Goal: Find contact information: Find contact information

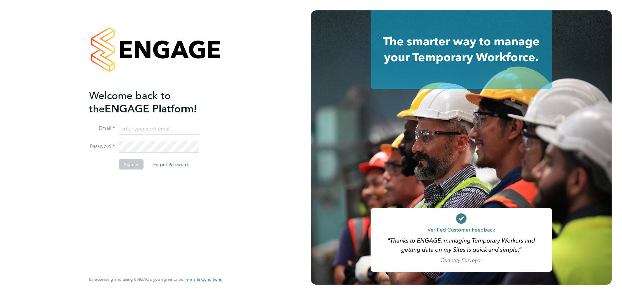
type input "lauren.southern@omniaoutsourcing.com"
click at [136, 163] on button "Sign In" at bounding box center [131, 164] width 25 height 10
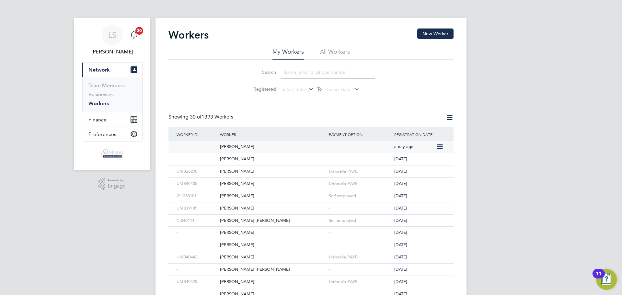
click at [269, 149] on div "Simon Thompson" at bounding box center [272, 147] width 109 height 12
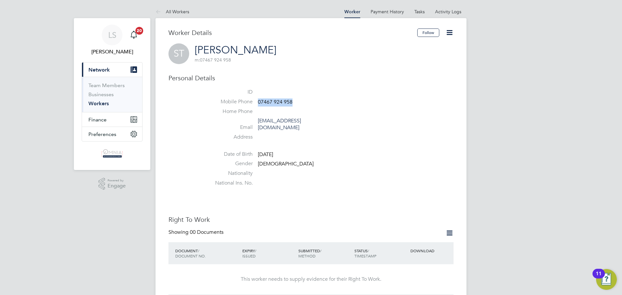
drag, startPoint x: 292, startPoint y: 101, endPoint x: 258, endPoint y: 102, distance: 34.4
click at [258, 102] on li "Mobile Phone [PHONE_NUMBER]" at bounding box center [330, 103] width 246 height 10
copy span "07467 924 958"
